Goal: Use online tool/utility: Use online tool/utility

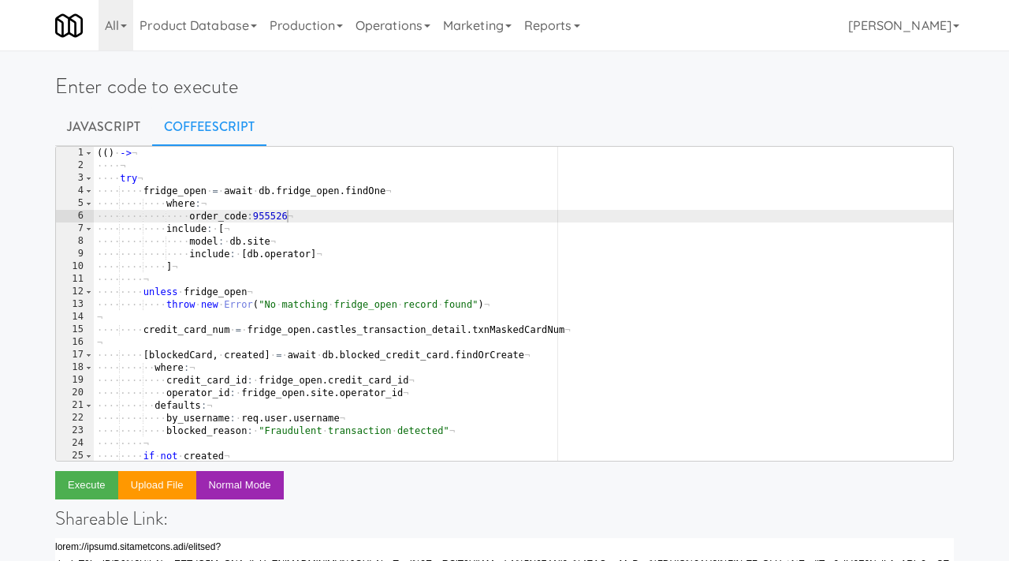
scroll to position [99, 0]
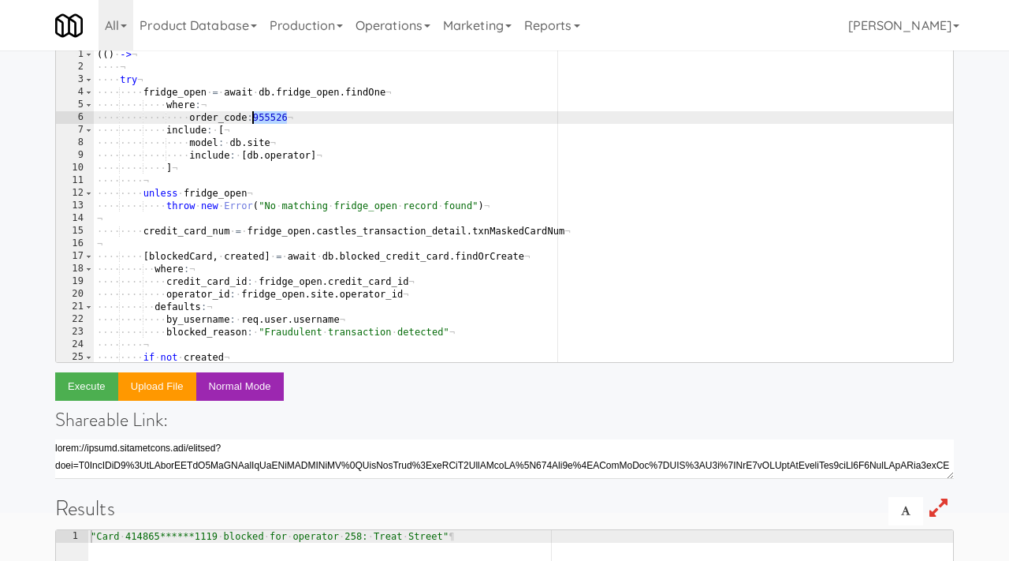
drag, startPoint x: 287, startPoint y: 117, endPoint x: 253, endPoint y: 118, distance: 33.9
click at [253, 118] on div "( ( ) · -> ¬ ···· ¬ ···· try ¬ ···· ···· fridge_open · = · await · db . fridge_…" at bounding box center [523, 217] width 859 height 339
paste textarea "380335"
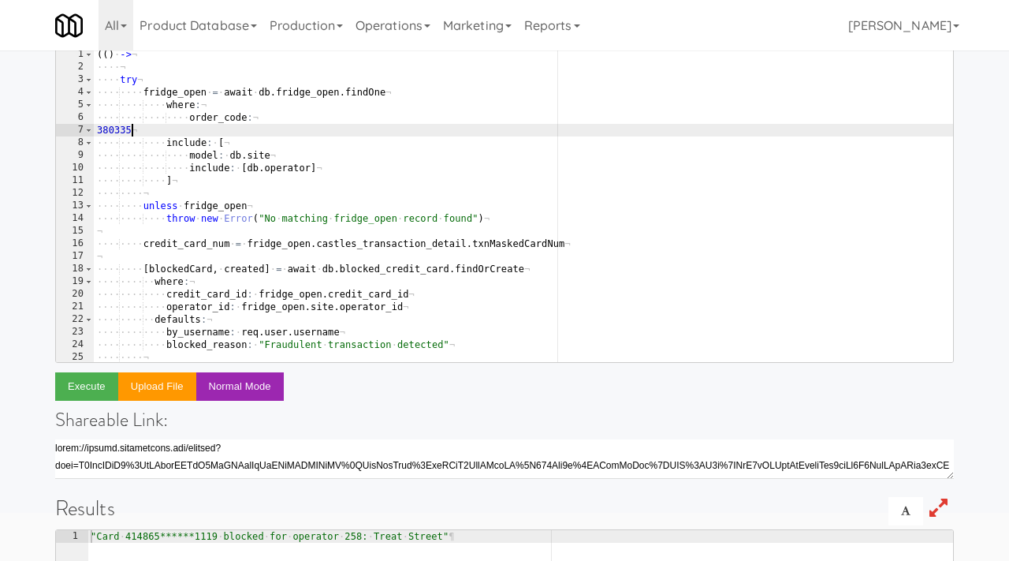
click at [100, 128] on div "( ( ) · -> ¬ ···· ¬ ···· try ¬ ···· ···· fridge_open · = · await · db . fridge_…" at bounding box center [523, 217] width 859 height 339
type textarea "order_code:380335"
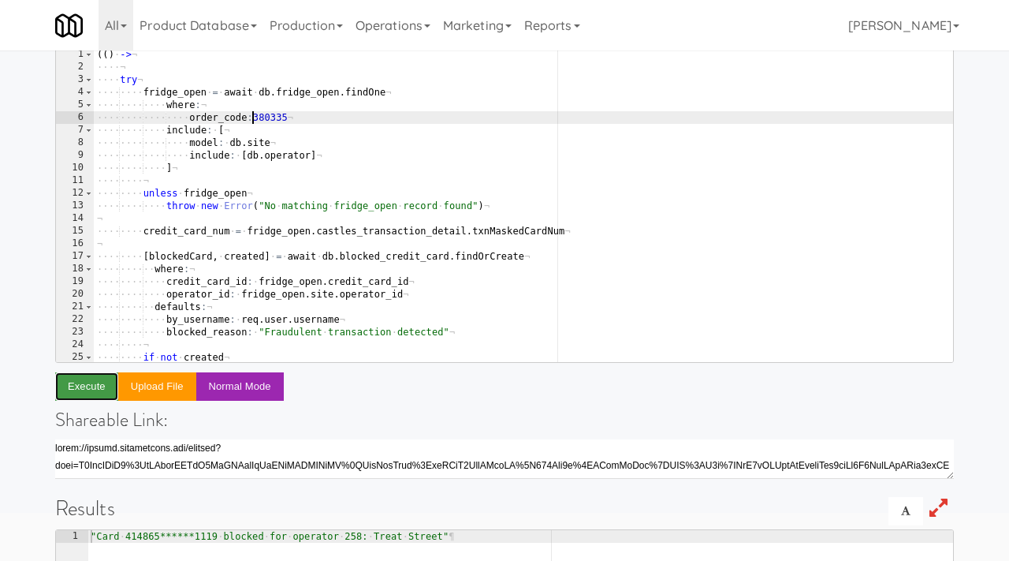
click at [91, 378] on button "Execute" at bounding box center [86, 386] width 63 height 28
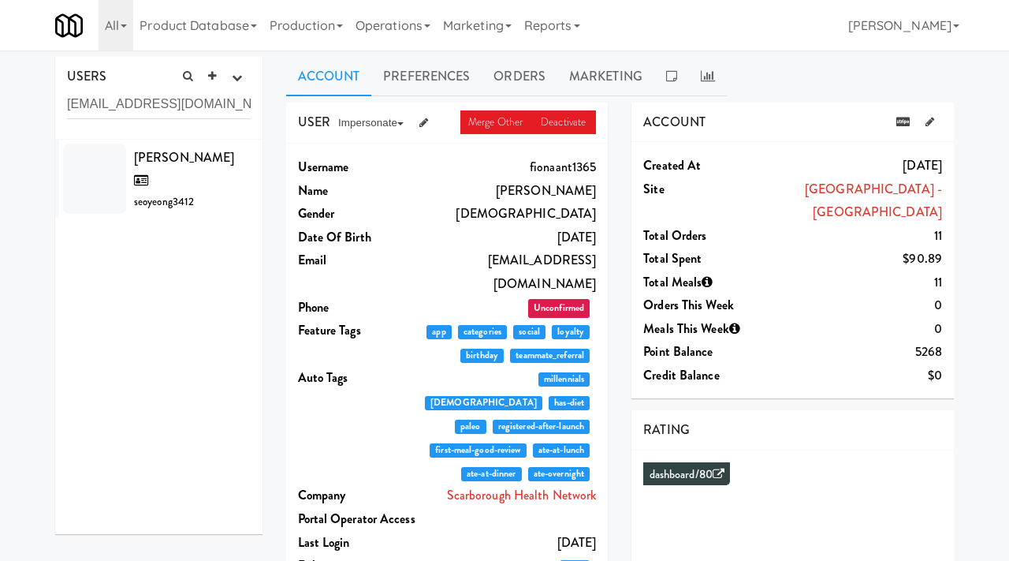
click at [170, 104] on input "seoyeong.kim1@ingka.ikea.com" at bounding box center [159, 104] width 184 height 29
click at [173, 163] on span "Seoyeong Kim" at bounding box center [184, 169] width 100 height 42
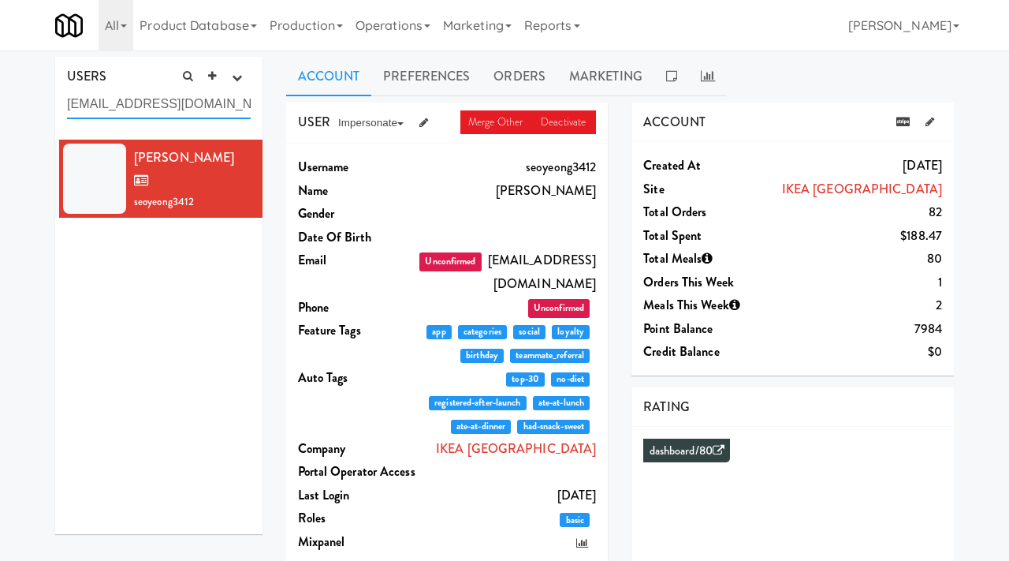
click at [177, 112] on input "seoyeong.kim1@ingka.ikea.com" at bounding box center [159, 104] width 184 height 29
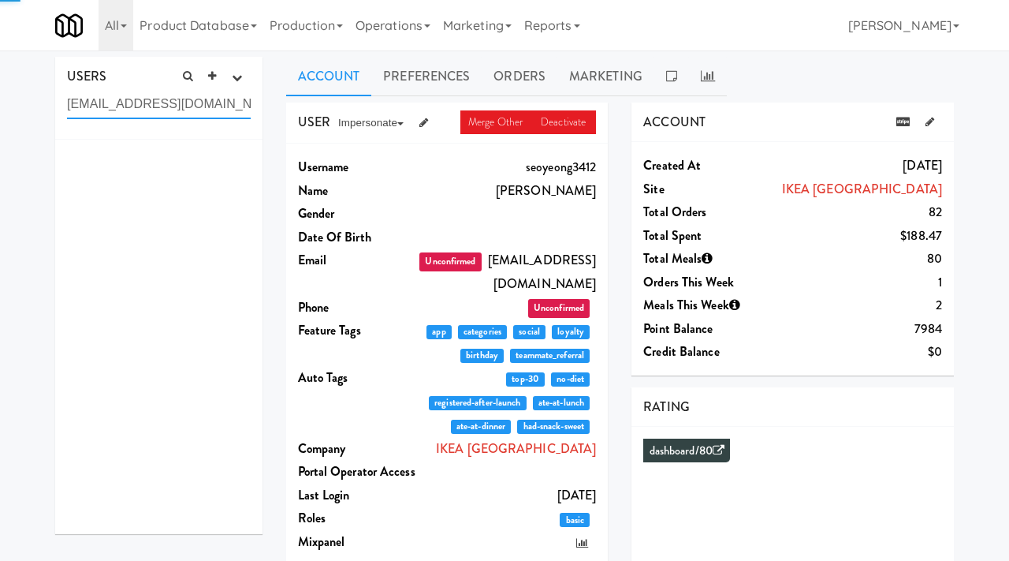
paste input "dave.mousseau"
type input "dave.mousseau@ingka.ikea.com"
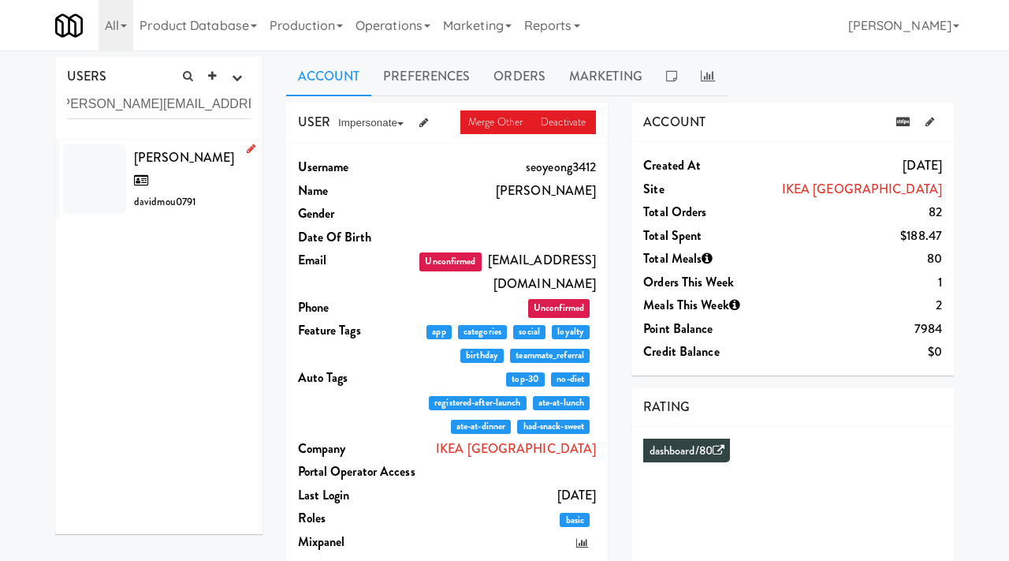
click at [166, 162] on span "David Mousseau" at bounding box center [184, 169] width 100 height 42
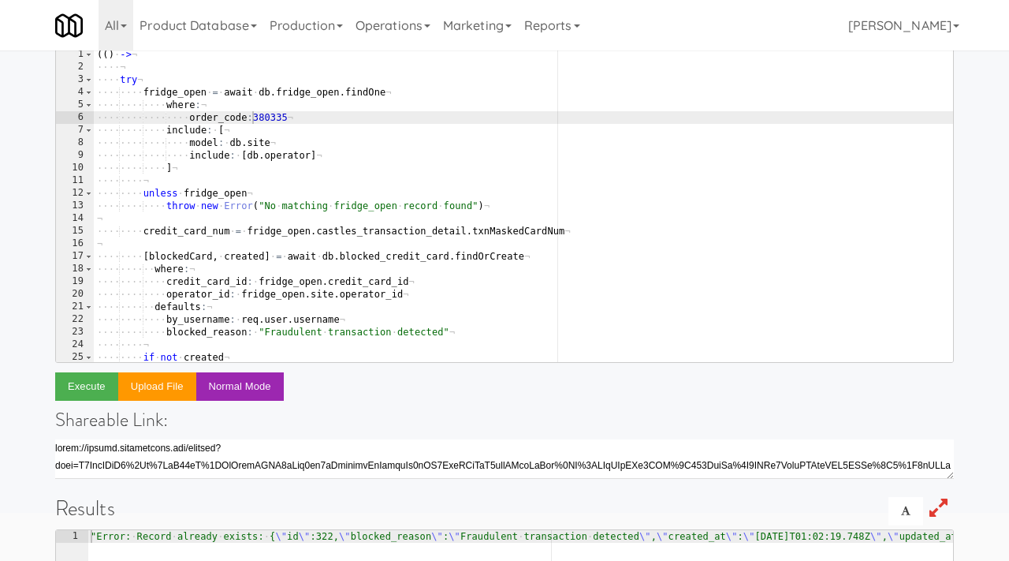
scroll to position [99, 0]
drag, startPoint x: 290, startPoint y: 118, endPoint x: 254, endPoint y: 117, distance: 36.3
click at [254, 117] on div "( ( ) · -> ¬ ···· ¬ ···· try ¬ ···· ···· fridge_open · = · await · db . fridge_…" at bounding box center [523, 217] width 859 height 339
paste textarea "941730"
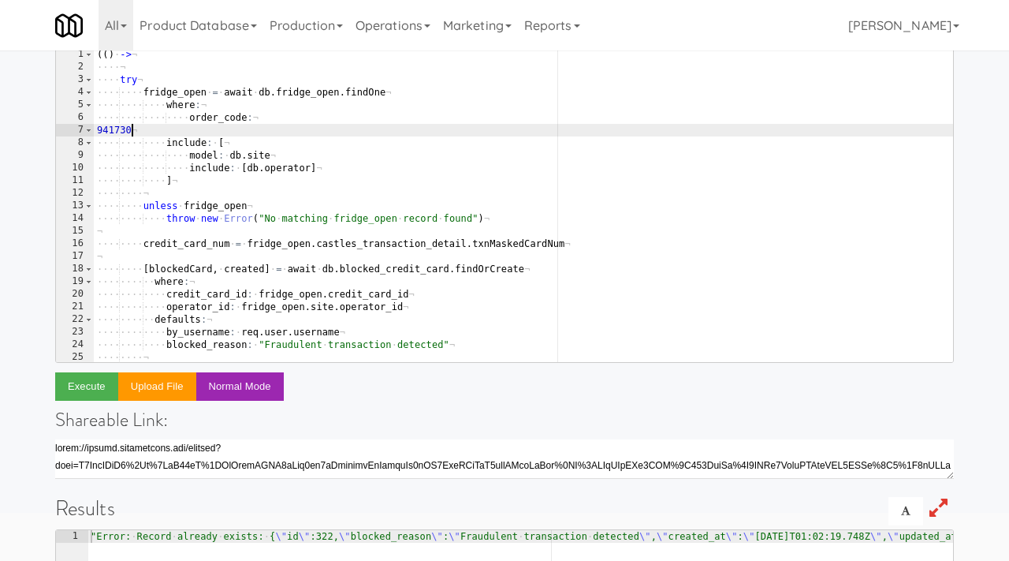
click at [99, 132] on div "( ( ) · -> ¬ ···· ¬ ···· try ¬ ···· ···· fridge_open · = · await · db . fridge_…" at bounding box center [523, 217] width 859 height 339
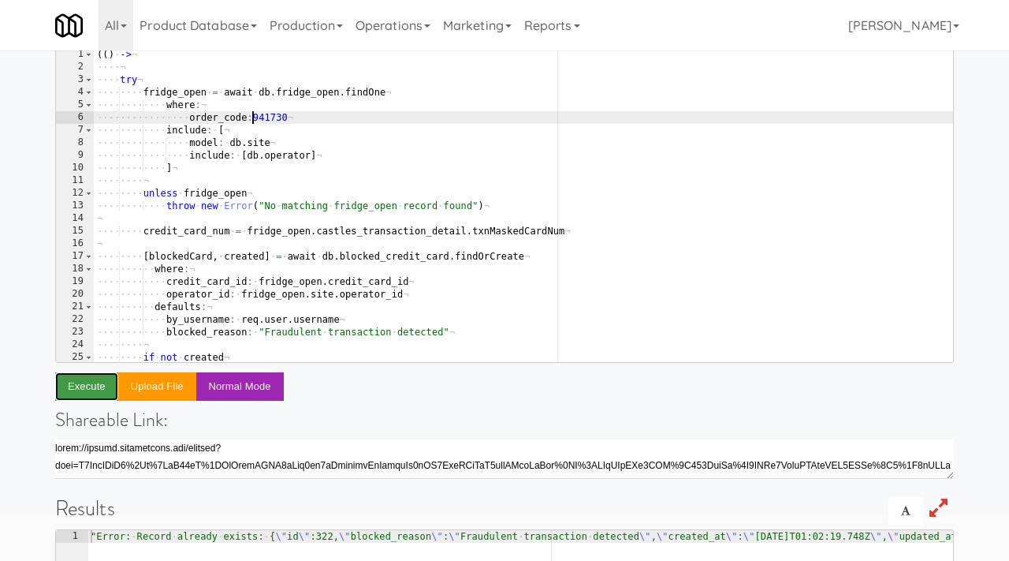
click at [89, 386] on button "Execute" at bounding box center [86, 386] width 63 height 28
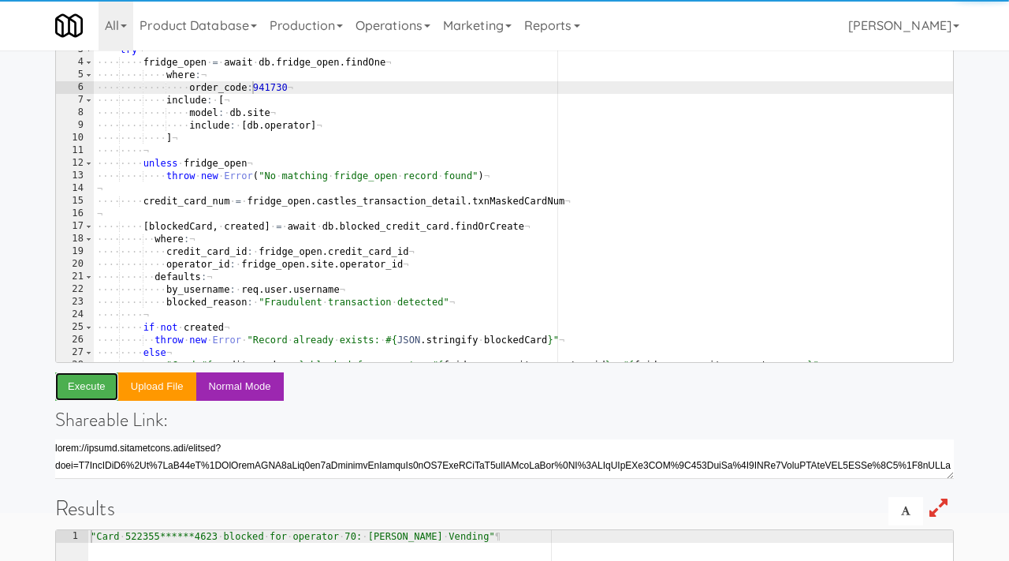
scroll to position [32, 0]
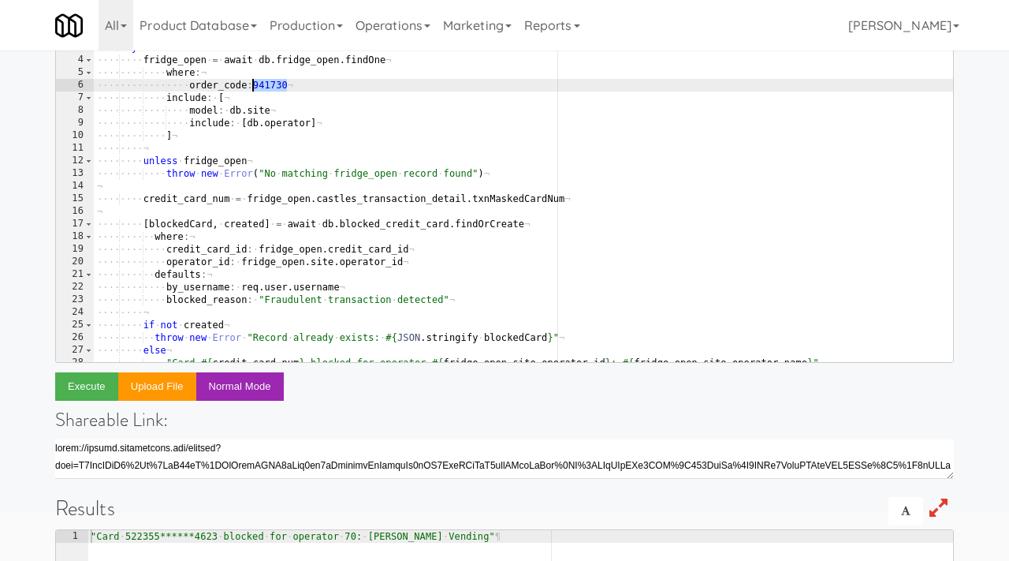
drag, startPoint x: 288, startPoint y: 88, endPoint x: 252, endPoint y: 81, distance: 36.8
click at [252, 81] on div "···· try ¬ ···· ···· fridge_open · = · await · db . fridge_open . findOne ¬ ···…" at bounding box center [523, 210] width 859 height 339
paste textarea "517650"
type textarea "order_code:517650"
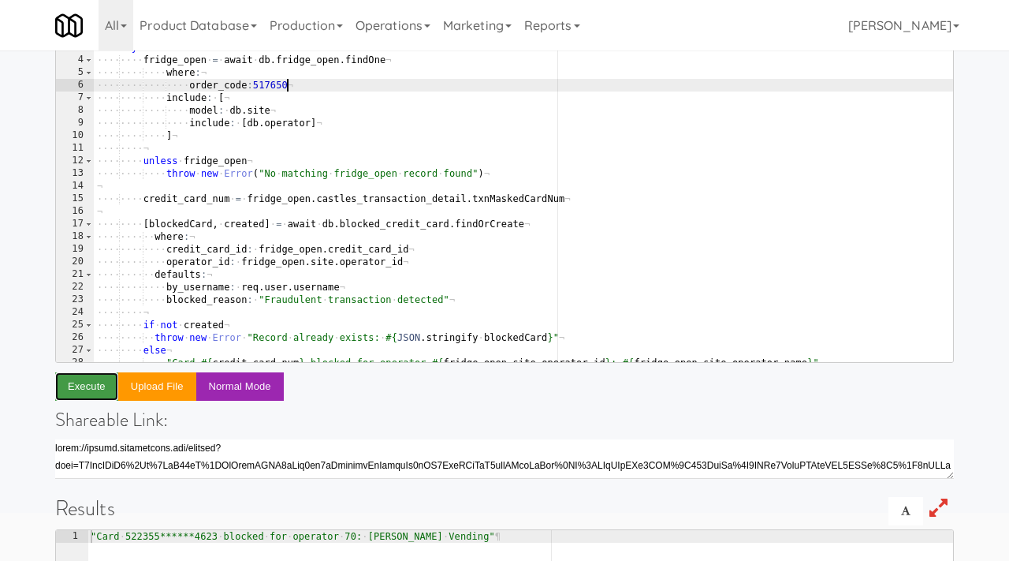
click at [80, 375] on button "Execute" at bounding box center [86, 386] width 63 height 28
